Goal: Entertainment & Leisure: Consume media (video, audio)

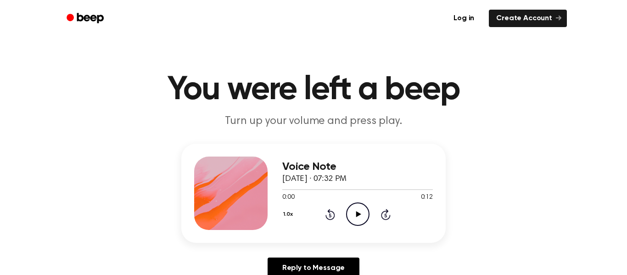
click at [352, 209] on icon "Play Audio" at bounding box center [357, 213] width 23 height 23
click at [357, 228] on div "Voice Note September 24, 2025 · 07:32 PM 0:00 0:11 Your browser does not suppor…" at bounding box center [357, 192] width 150 height 73
click at [361, 211] on icon "Play Audio" at bounding box center [357, 213] width 23 height 23
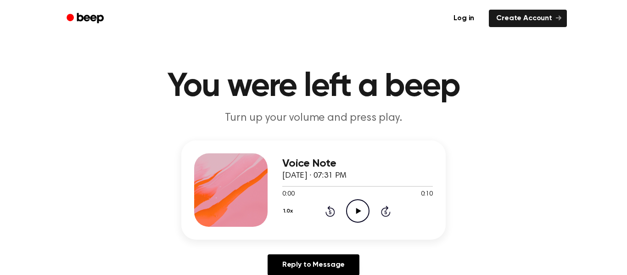
click at [363, 207] on icon "Play Audio" at bounding box center [357, 210] width 23 height 23
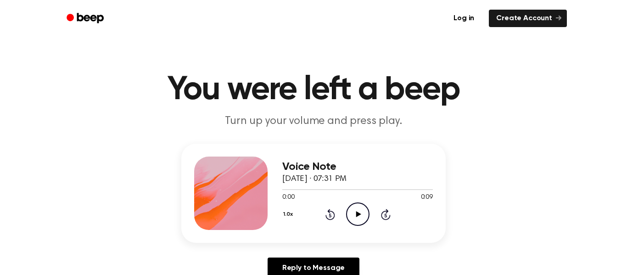
click at [355, 226] on icon "Play Audio" at bounding box center [357, 213] width 23 height 23
click at [355, 214] on icon "Play Audio" at bounding box center [357, 213] width 23 height 23
click at [361, 220] on icon "Play Audio" at bounding box center [357, 213] width 23 height 23
click at [361, 219] on icon "Play Audio" at bounding box center [357, 213] width 23 height 23
click at [360, 219] on icon "Play Audio" at bounding box center [357, 213] width 23 height 23
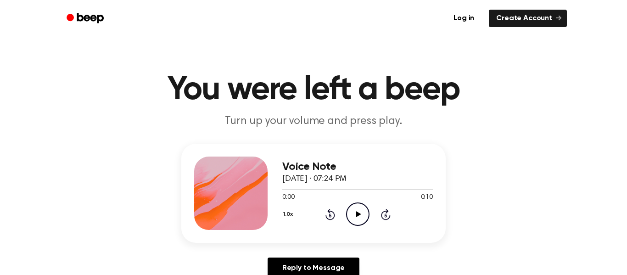
click at [360, 218] on icon "Play Audio" at bounding box center [357, 213] width 23 height 23
click at [355, 214] on icon "Play Audio" at bounding box center [357, 213] width 23 height 23
